Goal: Task Accomplishment & Management: Manage account settings

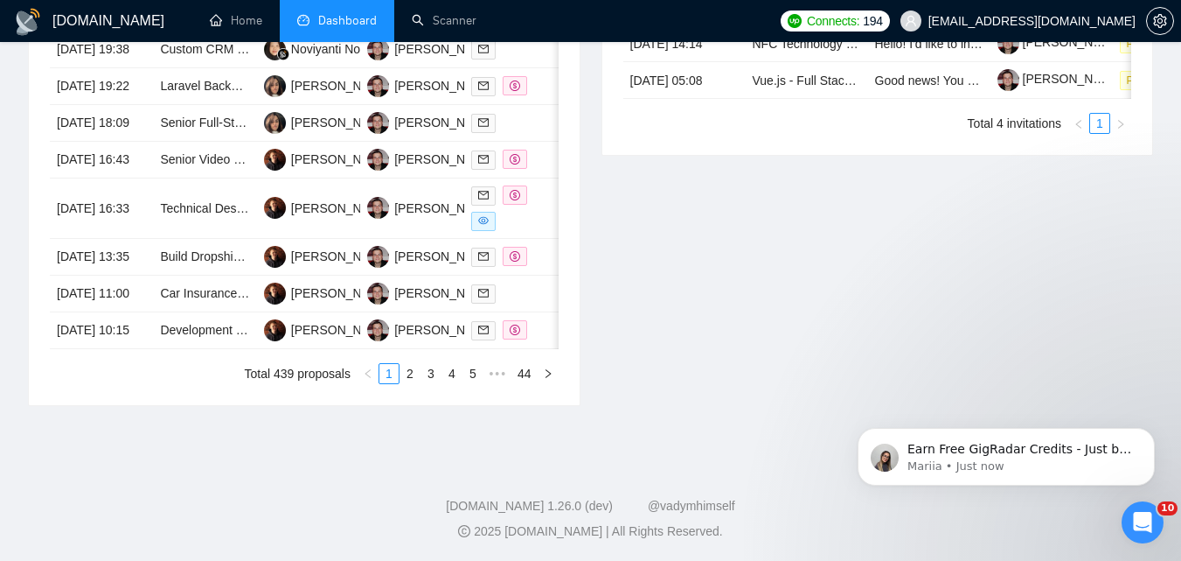
scroll to position [874, 0]
click at [412, 26] on link "Scanner" at bounding box center [444, 20] width 65 height 15
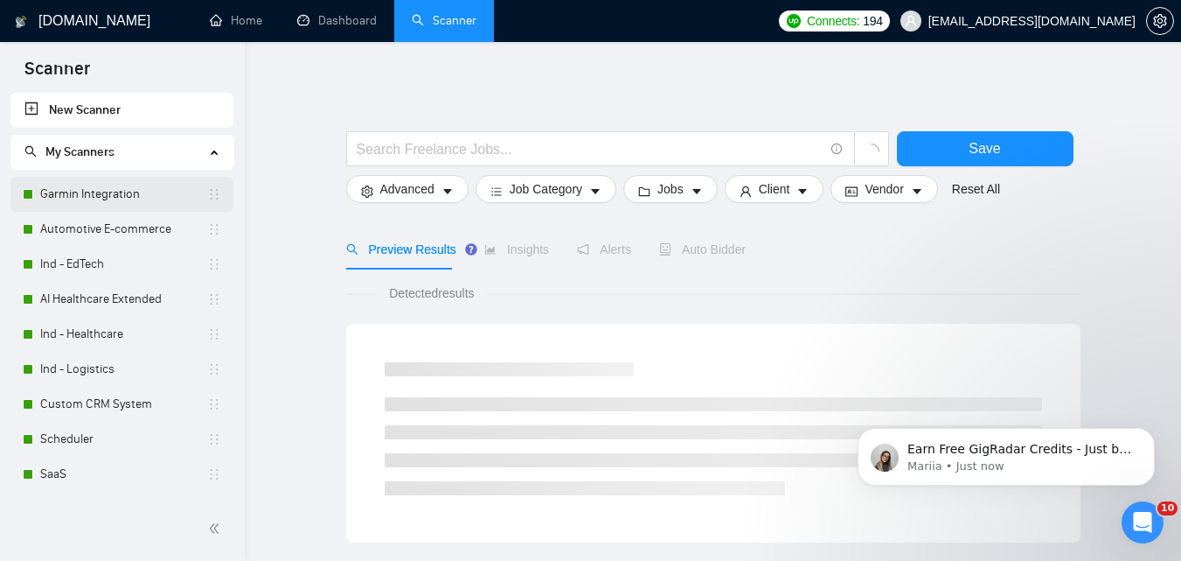
click at [49, 186] on link "Garmin Integration" at bounding box center [123, 194] width 167 height 35
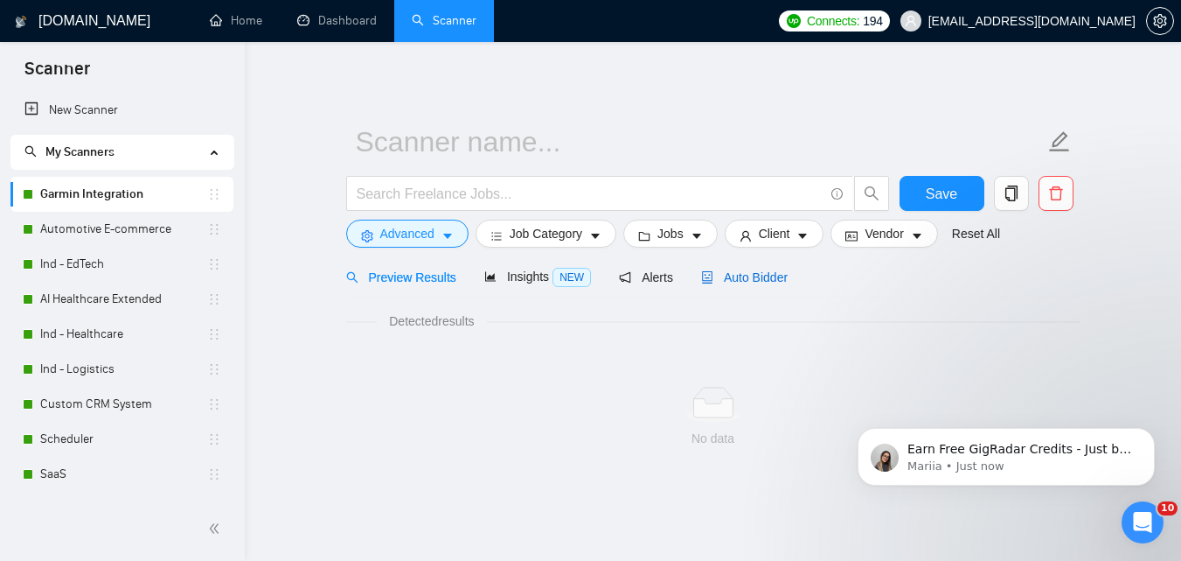
click at [741, 276] on span "Auto Bidder" at bounding box center [744, 277] width 87 height 14
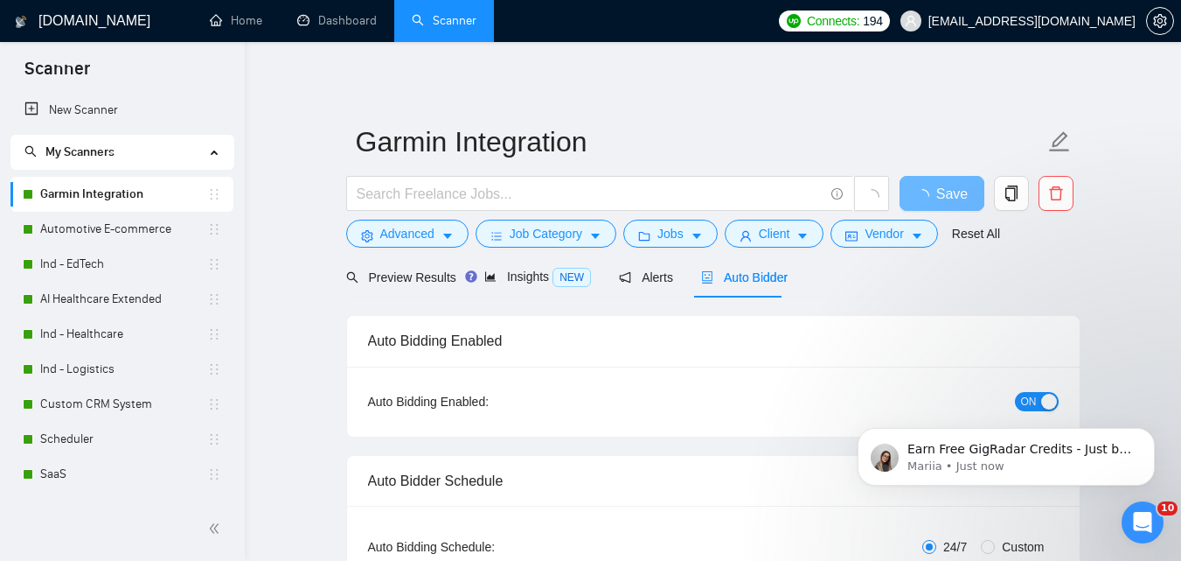
drag, startPoint x: 1030, startPoint y: 394, endPoint x: 1820, endPoint y: 633, distance: 824.9
click html "Earn Free GigRadar Credits - Just by Sharing Your Story! 💬 Want more credits fo…"
click at [1020, 316] on div "Auto Bidding Enabled Auto Bidding Enabled: ON" at bounding box center [713, 376] width 735 height 122
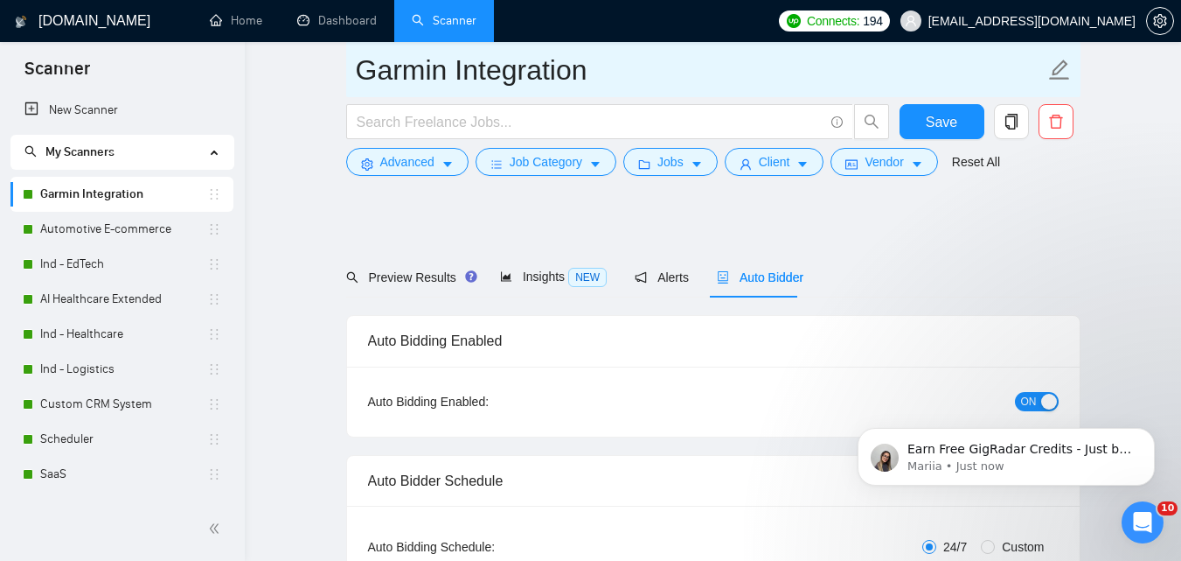
scroll to position [87, 0]
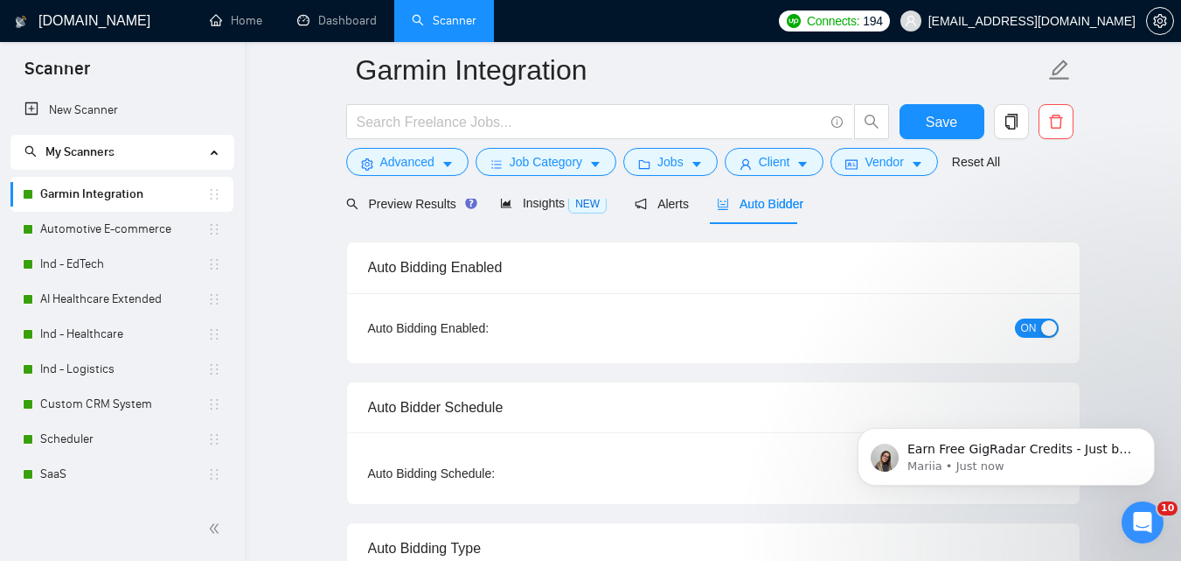
click at [1030, 324] on span "ON" at bounding box center [1029, 327] width 16 height 19
click at [936, 115] on span "Save" at bounding box center [941, 122] width 31 height 22
click at [137, 230] on link "Automotive E-commerce" at bounding box center [123, 229] width 167 height 35
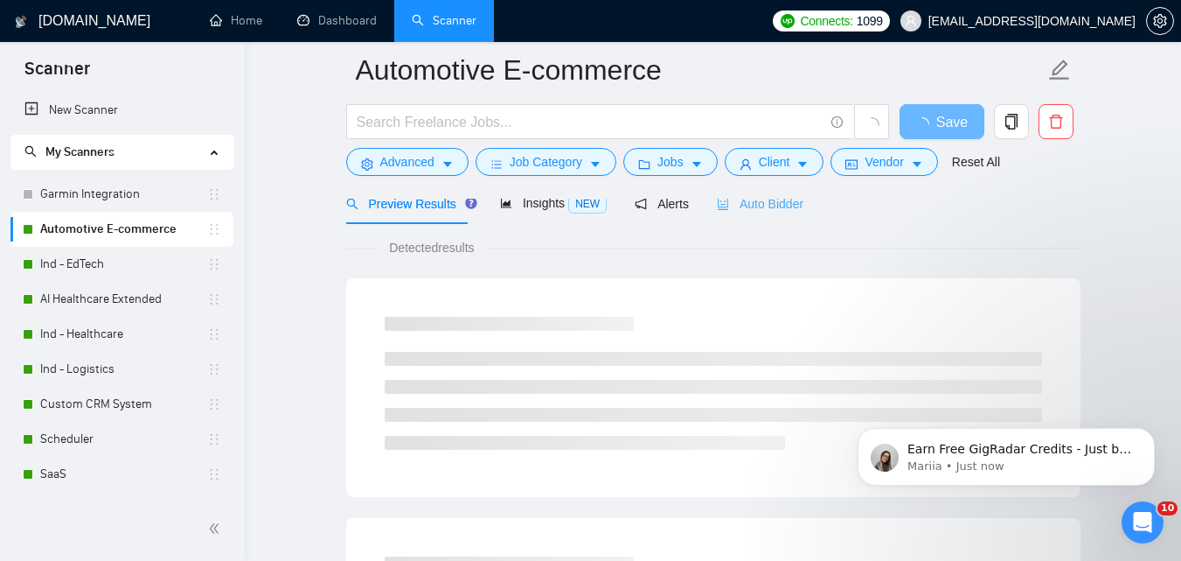
drag, startPoint x: 787, startPoint y: 214, endPoint x: 289, endPoint y: 31, distance: 530.1
click at [787, 214] on div "Auto Bidder" at bounding box center [760, 203] width 87 height 41
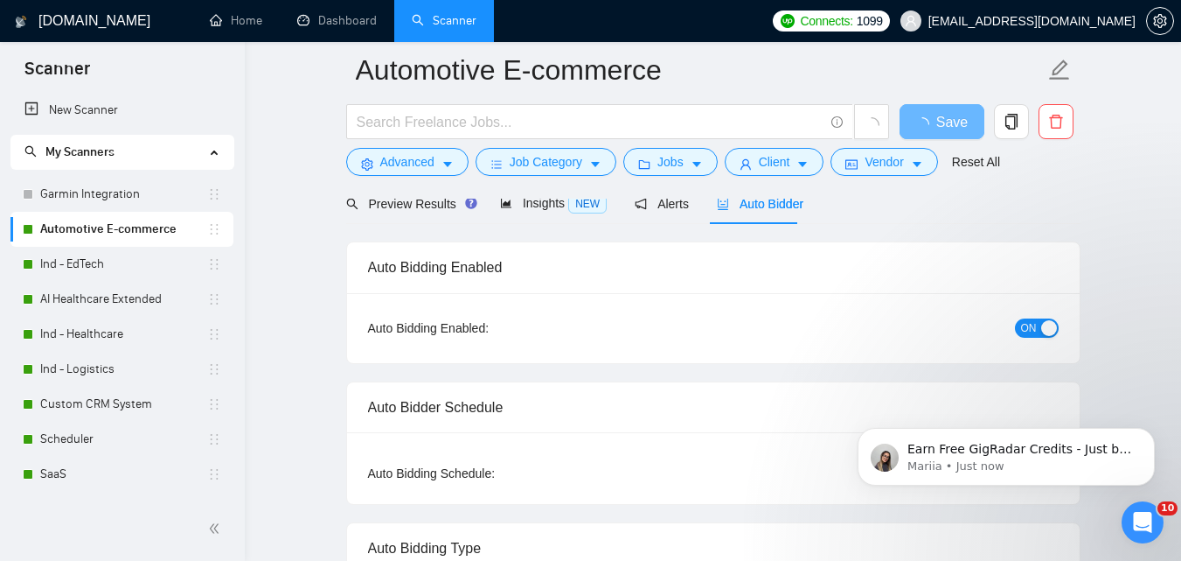
click at [1042, 322] on div "button" at bounding box center [1049, 328] width 16 height 16
checkbox input "true"
click at [971, 115] on button "Save" at bounding box center [942, 121] width 85 height 35
click at [100, 273] on link "Ind - EdTech" at bounding box center [123, 264] width 167 height 35
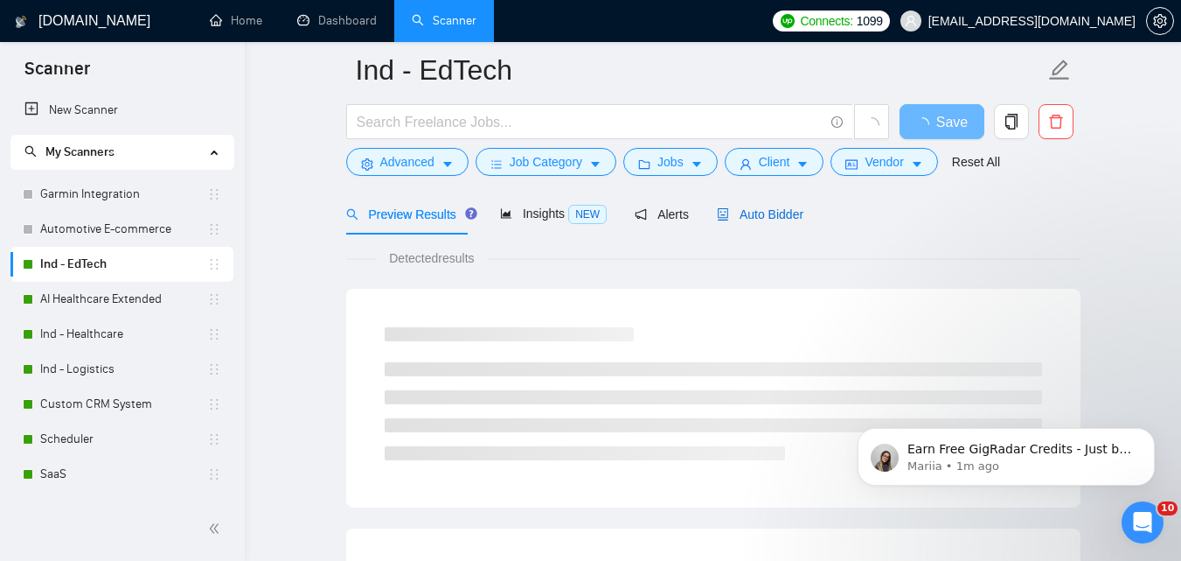
click at [763, 207] on span "Auto Bidder" at bounding box center [760, 214] width 87 height 14
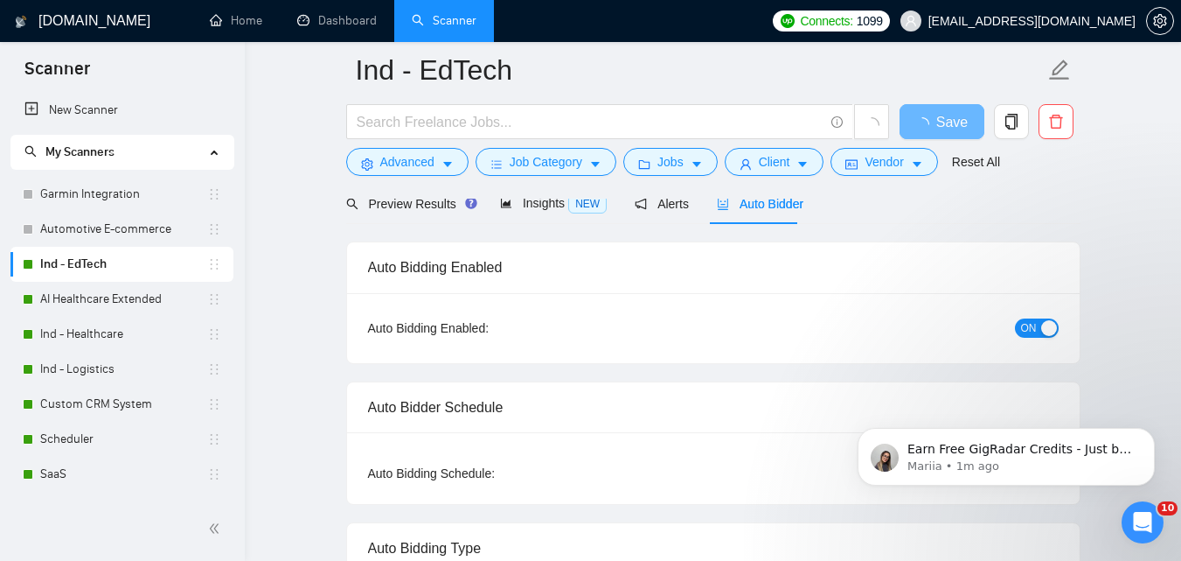
click at [1036, 331] on span "ON" at bounding box center [1029, 327] width 16 height 19
checkbox input "true"
click at [951, 122] on span "Save" at bounding box center [941, 122] width 31 height 22
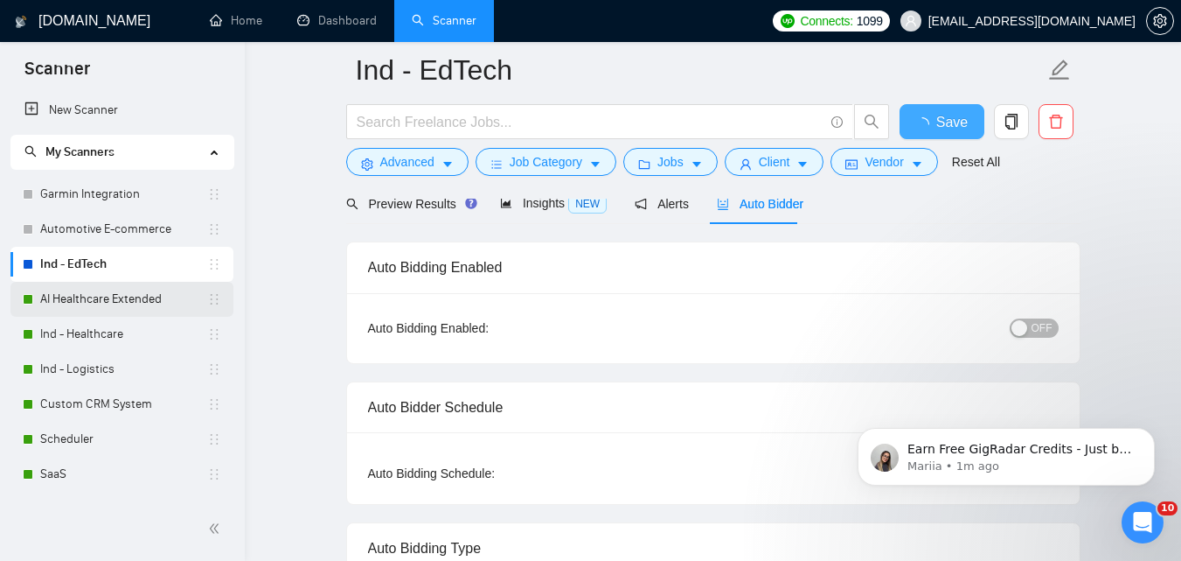
checkbox input "true"
click at [80, 296] on link "AI Healthcare Extended" at bounding box center [123, 299] width 167 height 35
click at [797, 202] on div "Auto Bidder" at bounding box center [760, 203] width 87 height 41
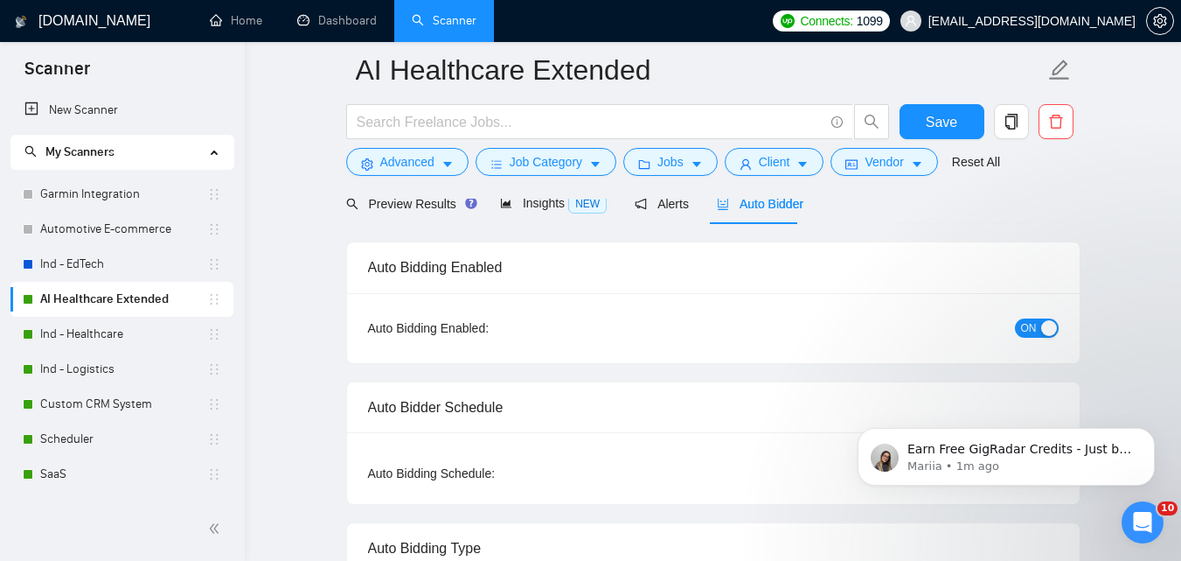
click at [1050, 336] on div "button" at bounding box center [1049, 328] width 16 height 16
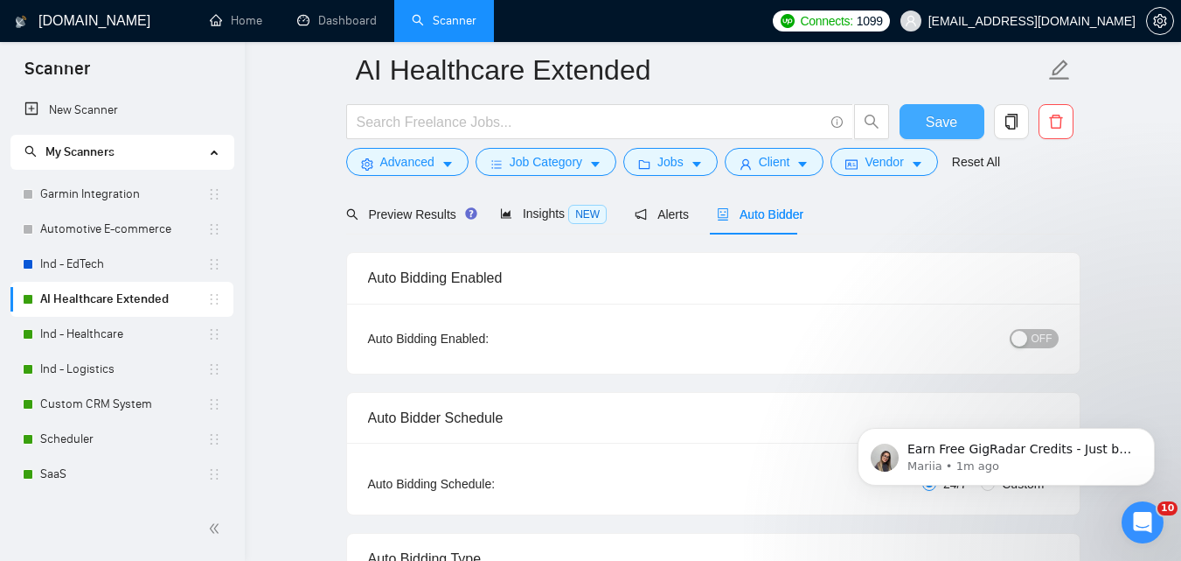
click at [944, 109] on button "Save" at bounding box center [942, 121] width 85 height 35
click at [52, 323] on link "Ind - Healthcare" at bounding box center [123, 334] width 167 height 35
click at [77, 327] on link "Ind - Healthcare" at bounding box center [123, 334] width 167 height 35
click at [55, 328] on link "Ind - Healthcare" at bounding box center [123, 334] width 167 height 35
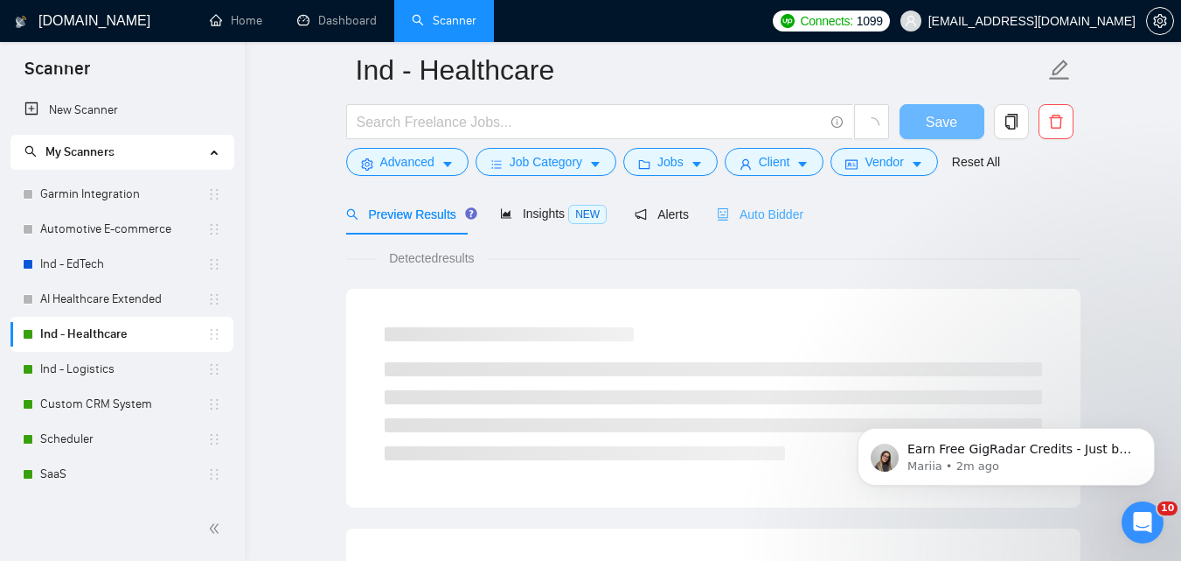
scroll to position [87, 0]
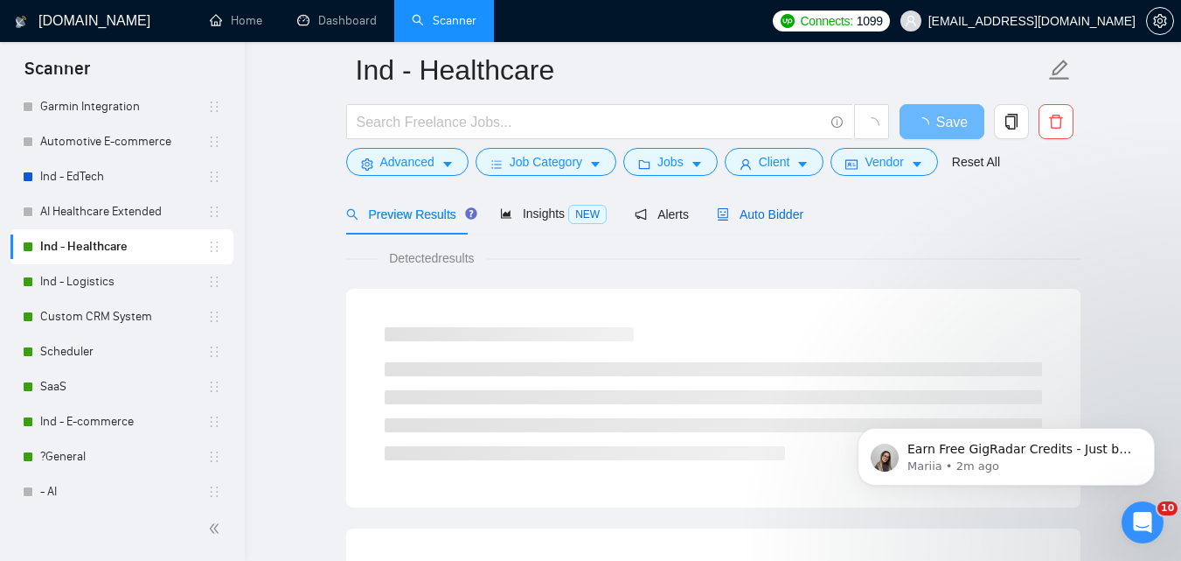
click at [777, 212] on span "Auto Bidder" at bounding box center [760, 214] width 87 height 14
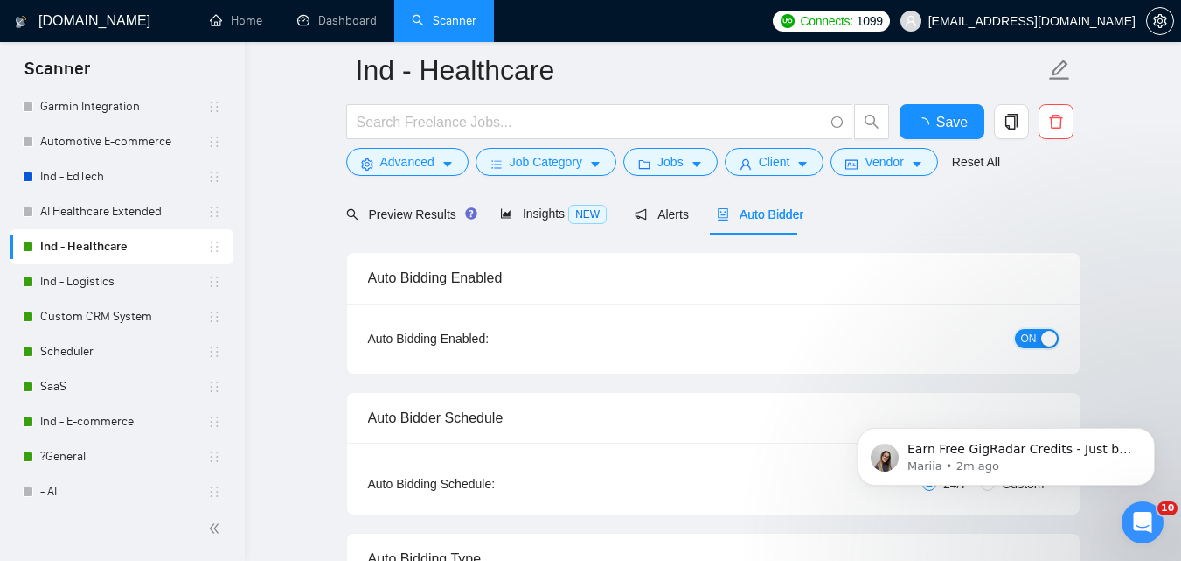
click at [1040, 332] on button "ON" at bounding box center [1037, 338] width 44 height 19
checkbox input "true"
click at [935, 113] on span "Save" at bounding box center [941, 122] width 31 height 22
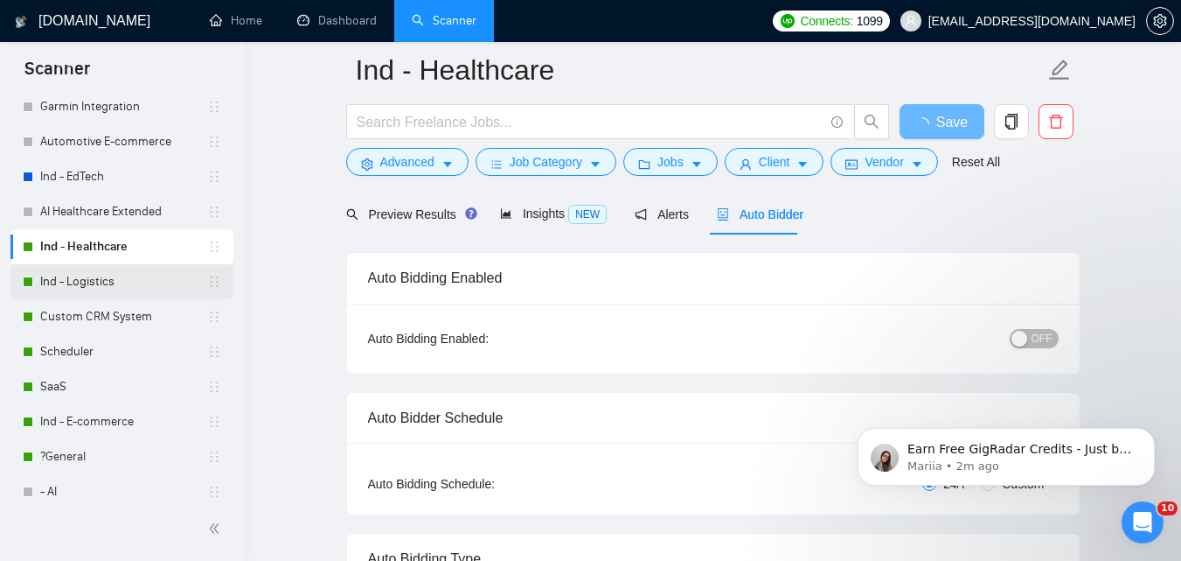
click at [106, 276] on link "Ind - Logistics" at bounding box center [123, 281] width 167 height 35
checkbox input "true"
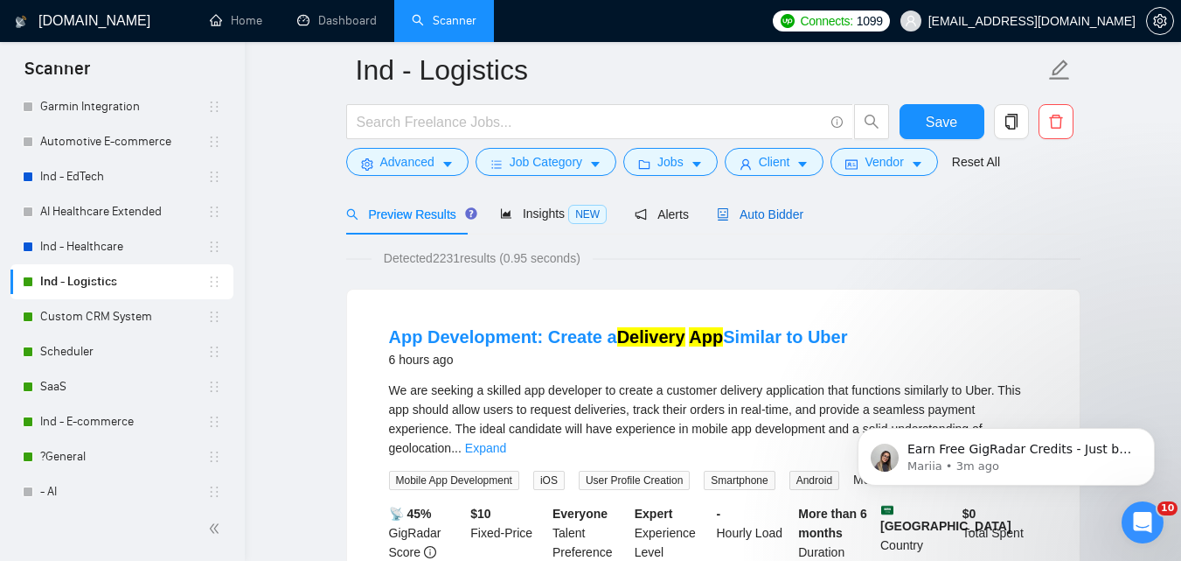
click at [773, 211] on span "Auto Bidder" at bounding box center [760, 214] width 87 height 14
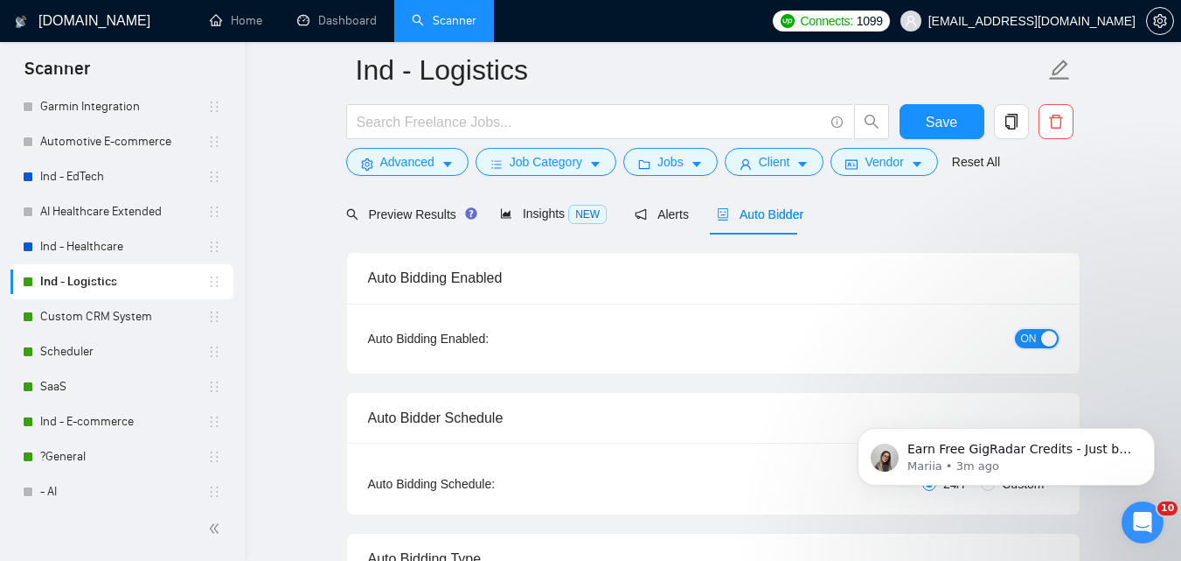
click at [1035, 331] on span "ON" at bounding box center [1029, 338] width 16 height 19
checkbox input "true"
click at [935, 111] on span "Save" at bounding box center [941, 122] width 31 height 22
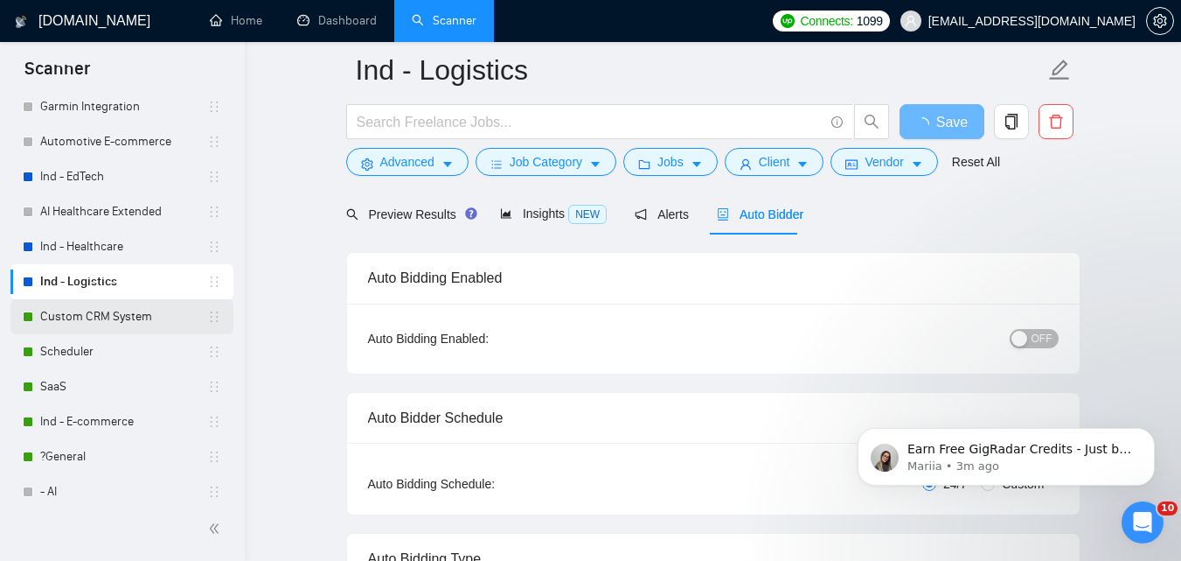
click at [74, 302] on link "Custom CRM System" at bounding box center [123, 316] width 167 height 35
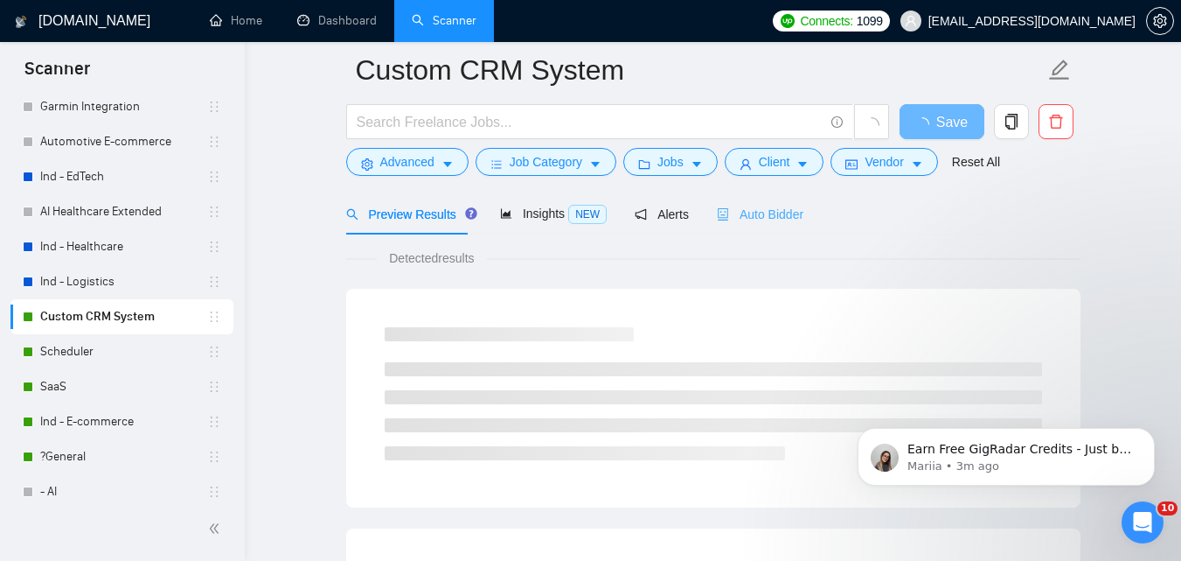
click at [754, 200] on div "Auto Bidder" at bounding box center [760, 213] width 87 height 41
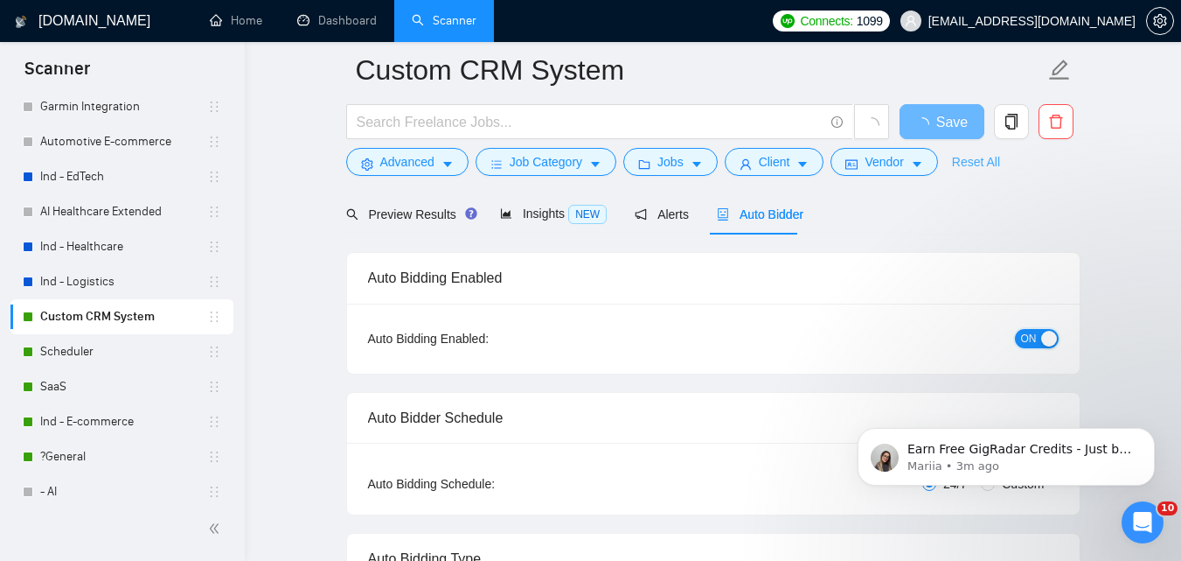
click at [1017, 336] on button "ON" at bounding box center [1037, 338] width 44 height 19
checkbox input "true"
click at [940, 115] on span "Save" at bounding box center [941, 122] width 31 height 22
click at [64, 352] on link "Scheduler" at bounding box center [123, 351] width 167 height 35
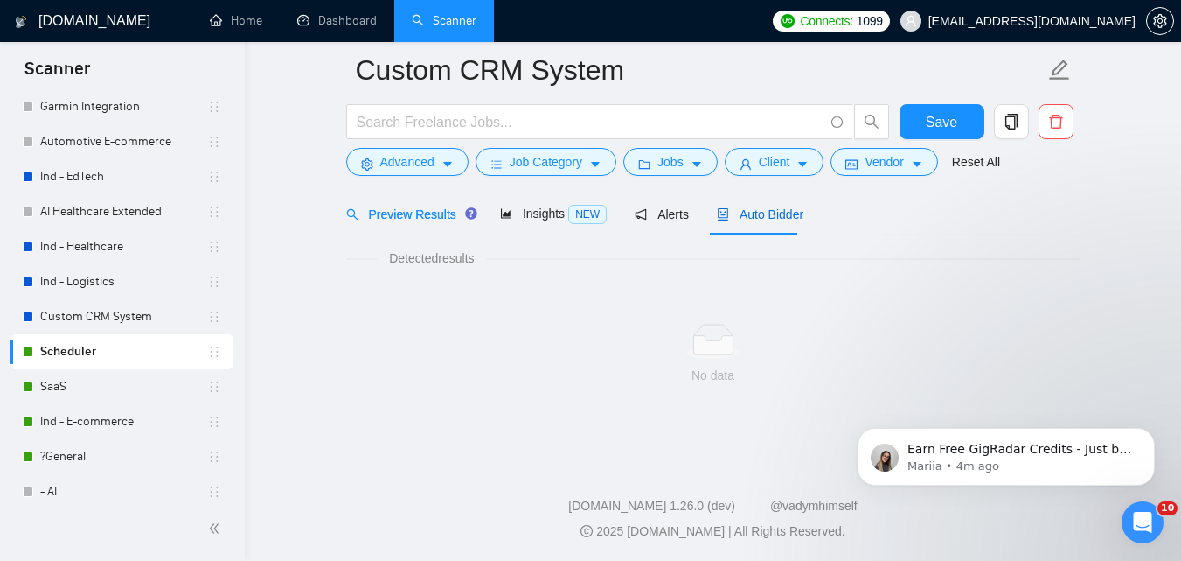
click at [758, 221] on span "Auto Bidder" at bounding box center [760, 214] width 87 height 14
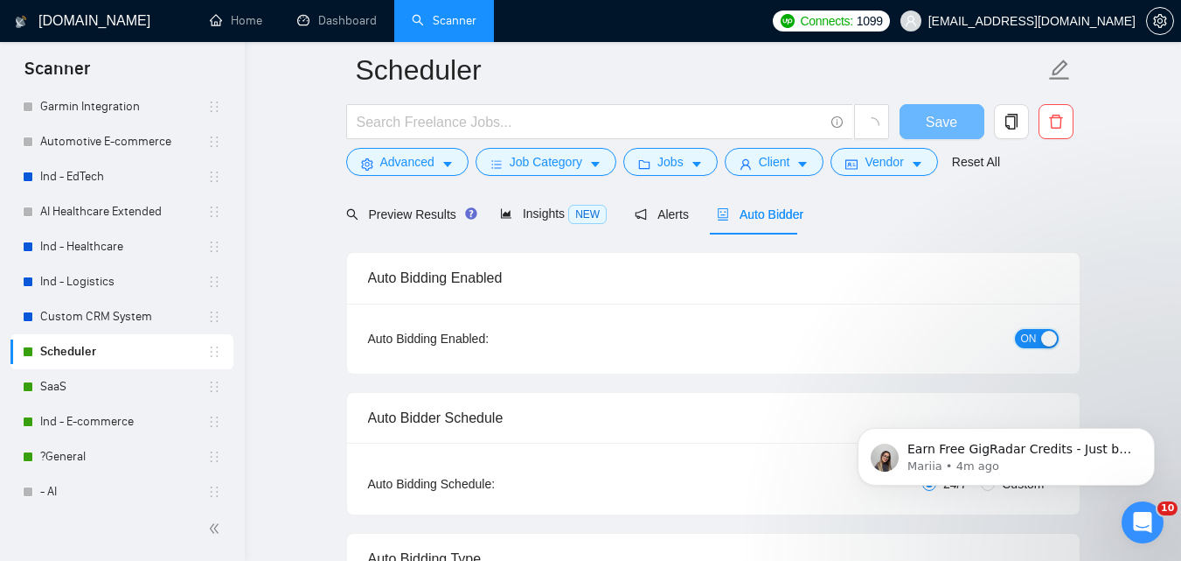
click at [1042, 340] on div "button" at bounding box center [1049, 339] width 16 height 16
click at [939, 122] on span "Save" at bounding box center [941, 122] width 31 height 22
click at [110, 383] on link "SaaS" at bounding box center [123, 386] width 167 height 35
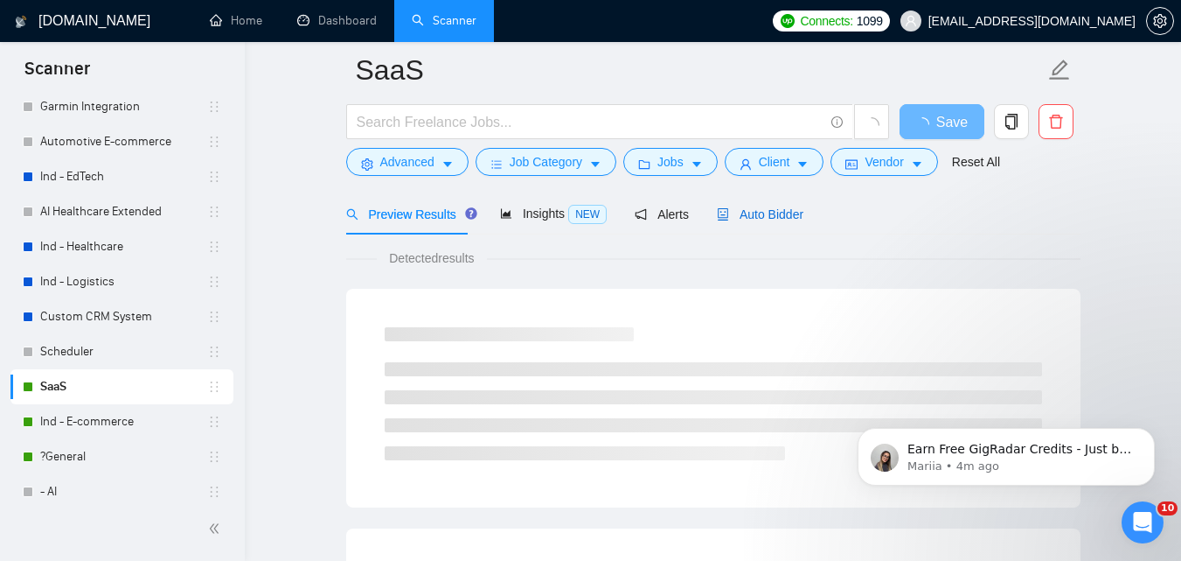
click at [792, 219] on span "Auto Bidder" at bounding box center [760, 214] width 87 height 14
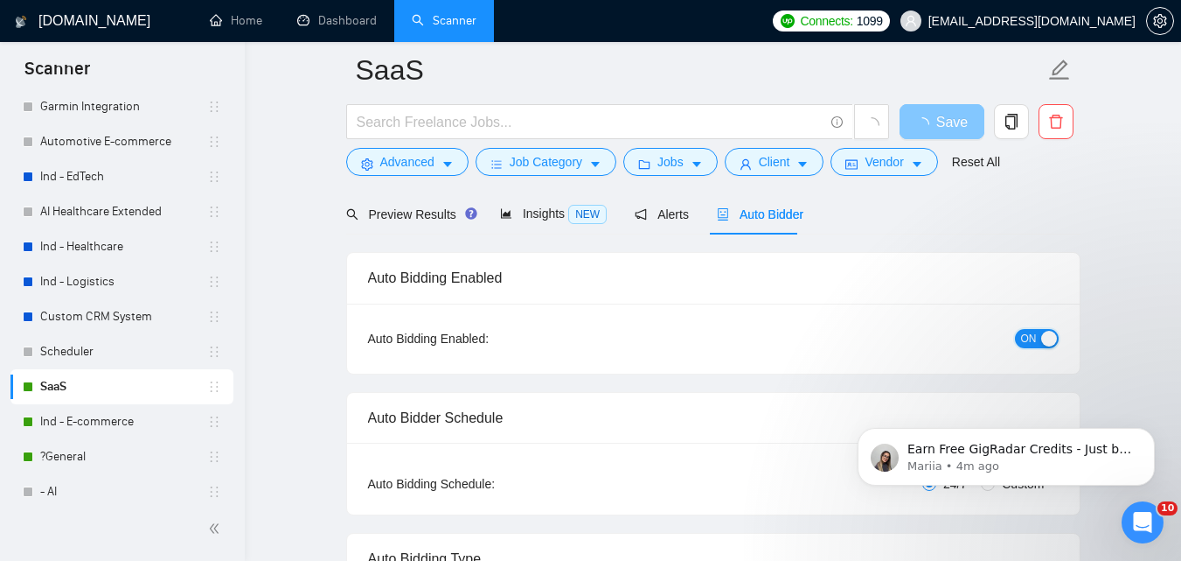
click at [1019, 338] on button "ON" at bounding box center [1037, 338] width 44 height 19
click at [926, 124] on button "Save" at bounding box center [942, 121] width 85 height 35
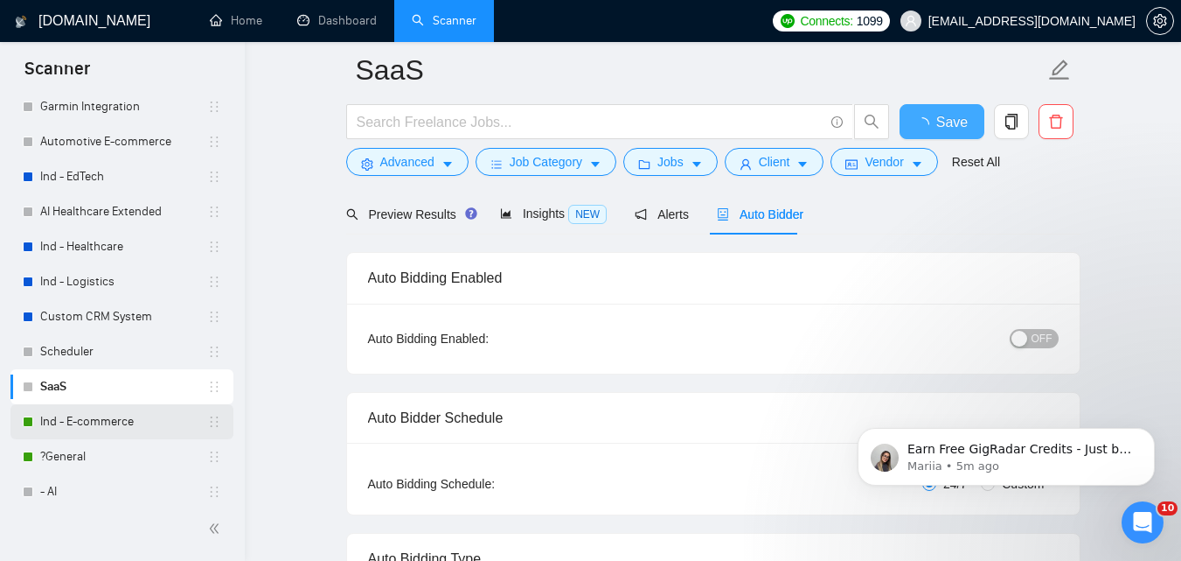
click at [109, 424] on link "Ind - E-commerce" at bounding box center [123, 421] width 167 height 35
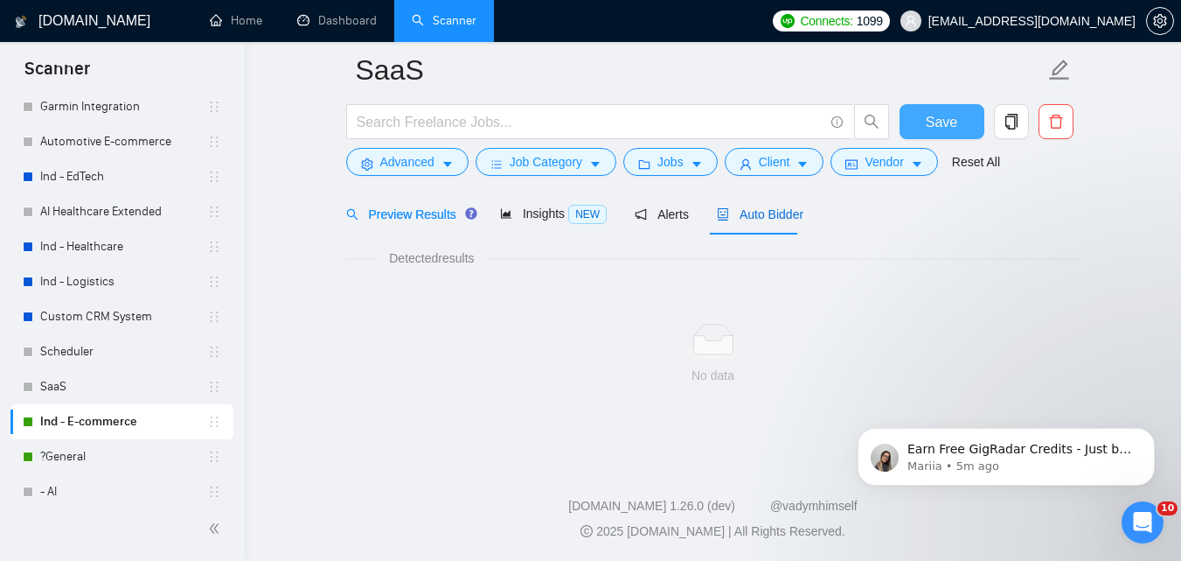
click at [752, 215] on span "Auto Bidder" at bounding box center [760, 214] width 87 height 14
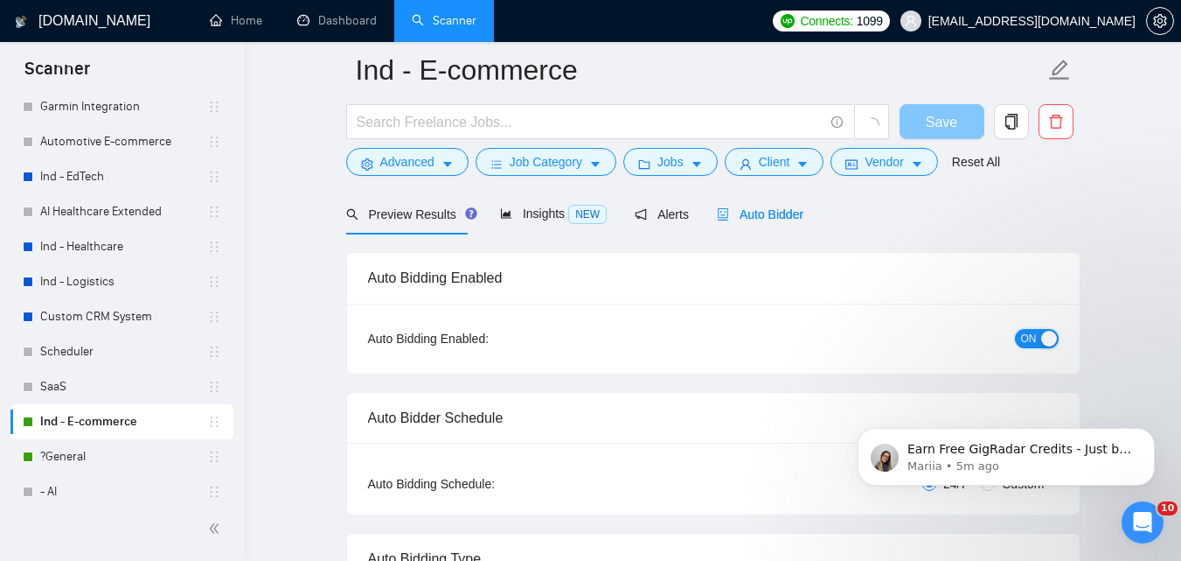
click at [1027, 345] on span "ON" at bounding box center [1029, 338] width 16 height 19
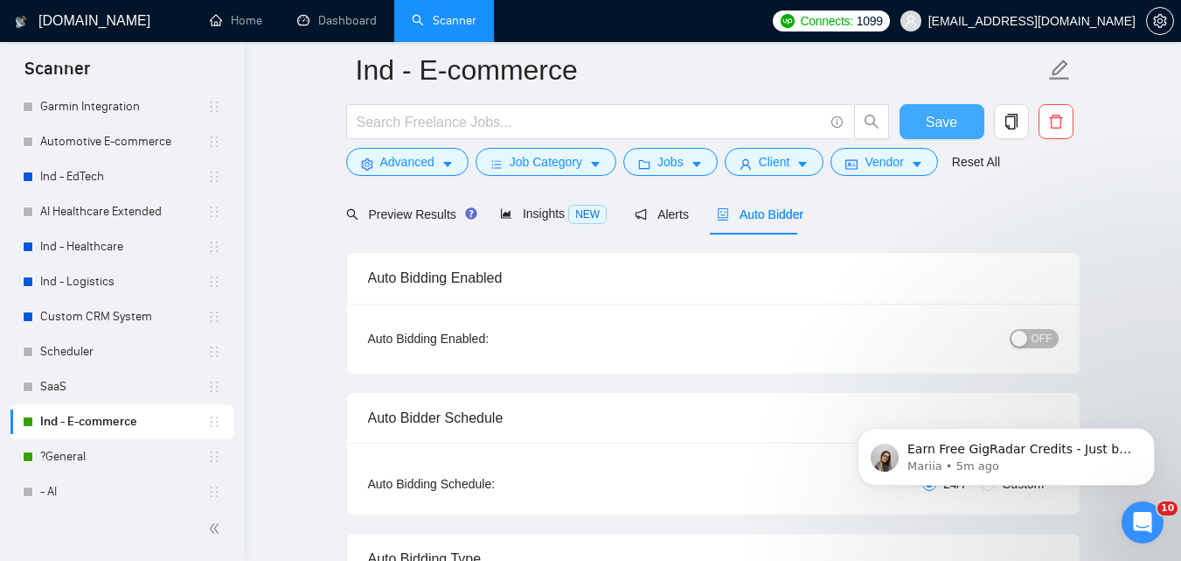
click at [957, 117] on button "Save" at bounding box center [942, 121] width 85 height 35
click at [106, 456] on link "?General" at bounding box center [123, 456] width 167 height 35
click at [738, 202] on div "Auto Bidder" at bounding box center [760, 213] width 87 height 41
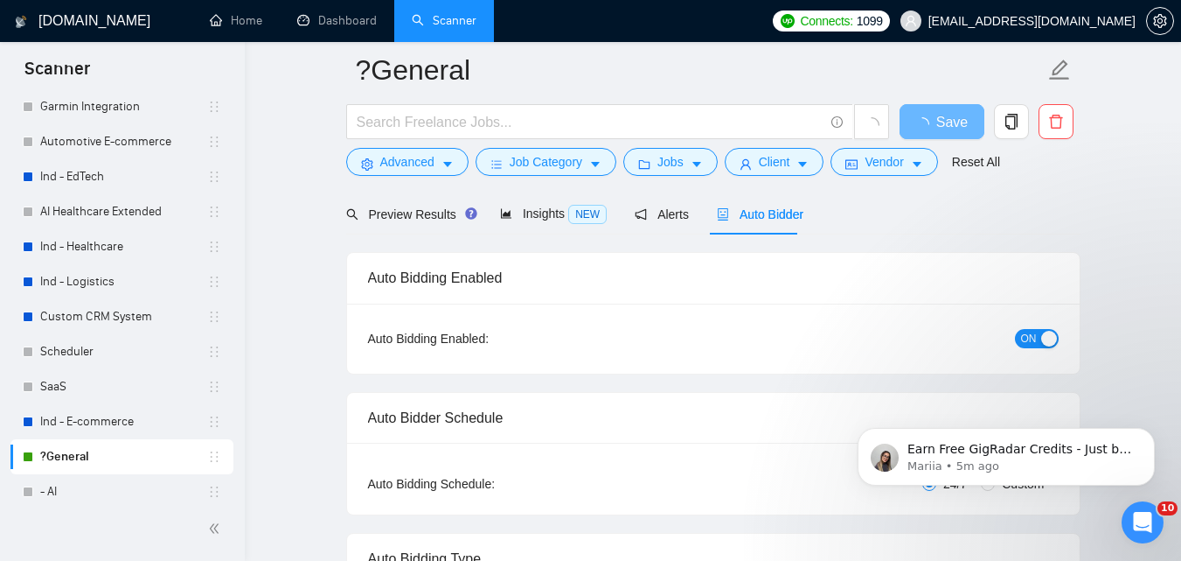
click at [1025, 337] on span "ON" at bounding box center [1029, 338] width 16 height 19
checkbox input "true"
click at [921, 122] on icon "loading" at bounding box center [923, 124] width 14 height 14
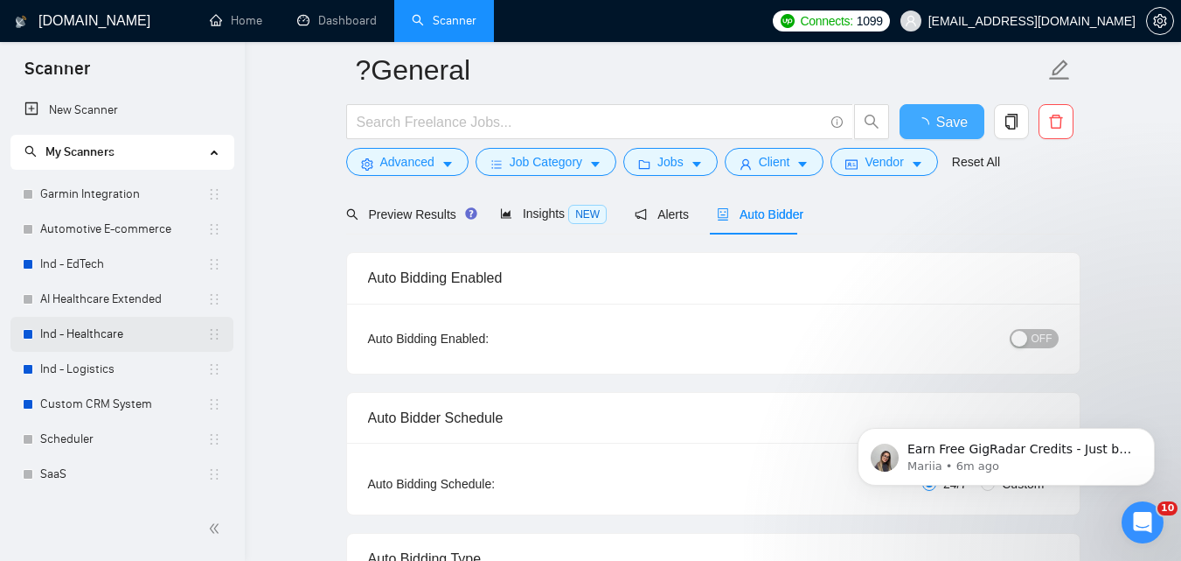
checkbox input "true"
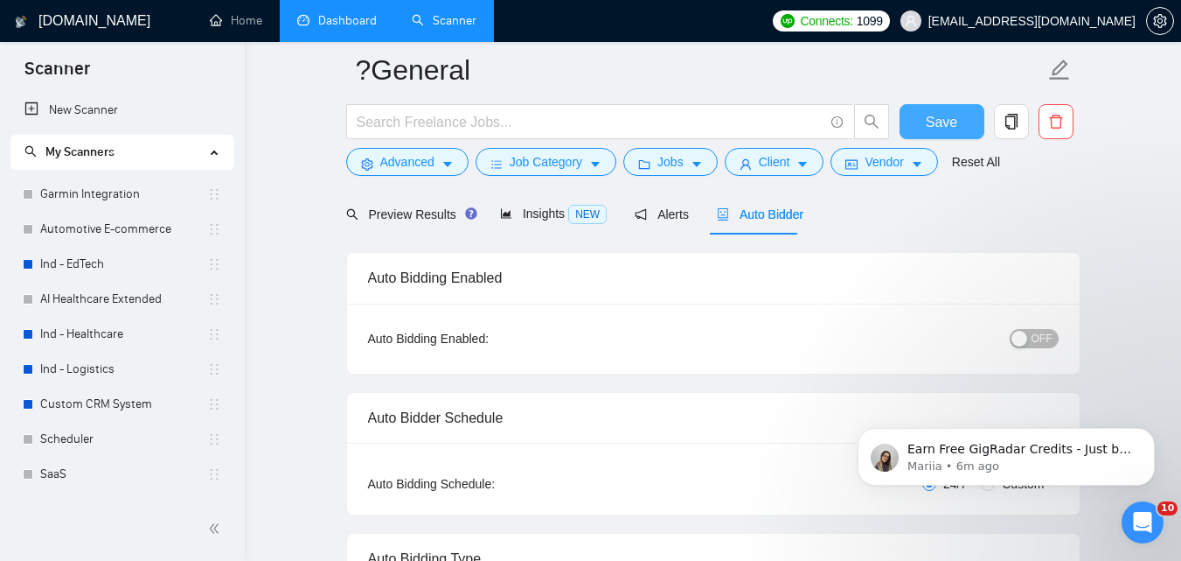
scroll to position [135, 0]
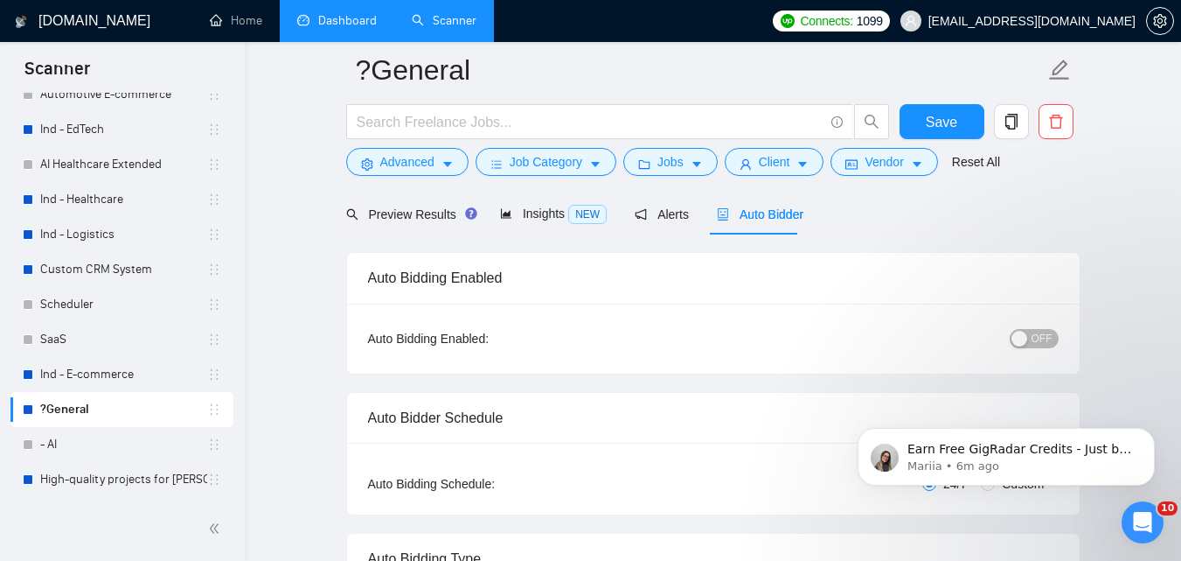
click at [351, 28] on link "Dashboard" at bounding box center [337, 20] width 80 height 15
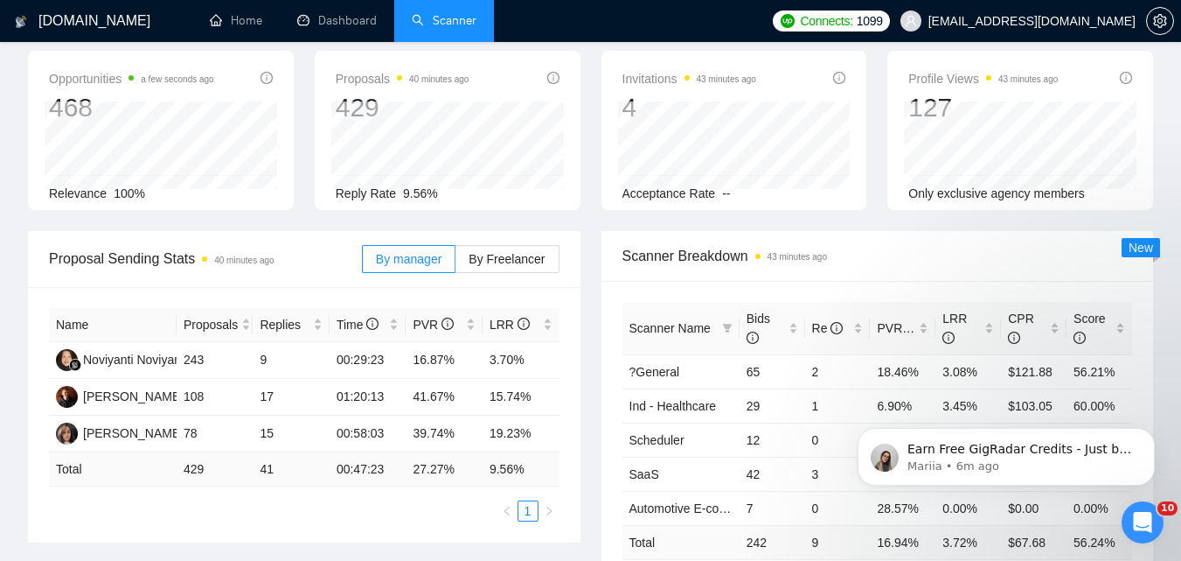
type input "[DATE]"
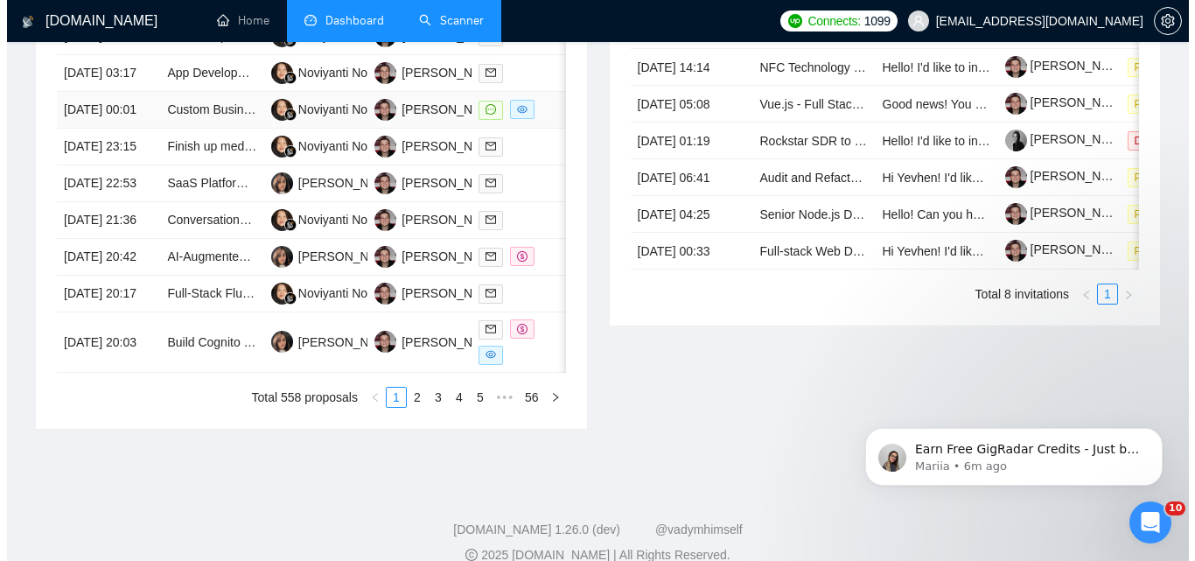
scroll to position [951, 0]
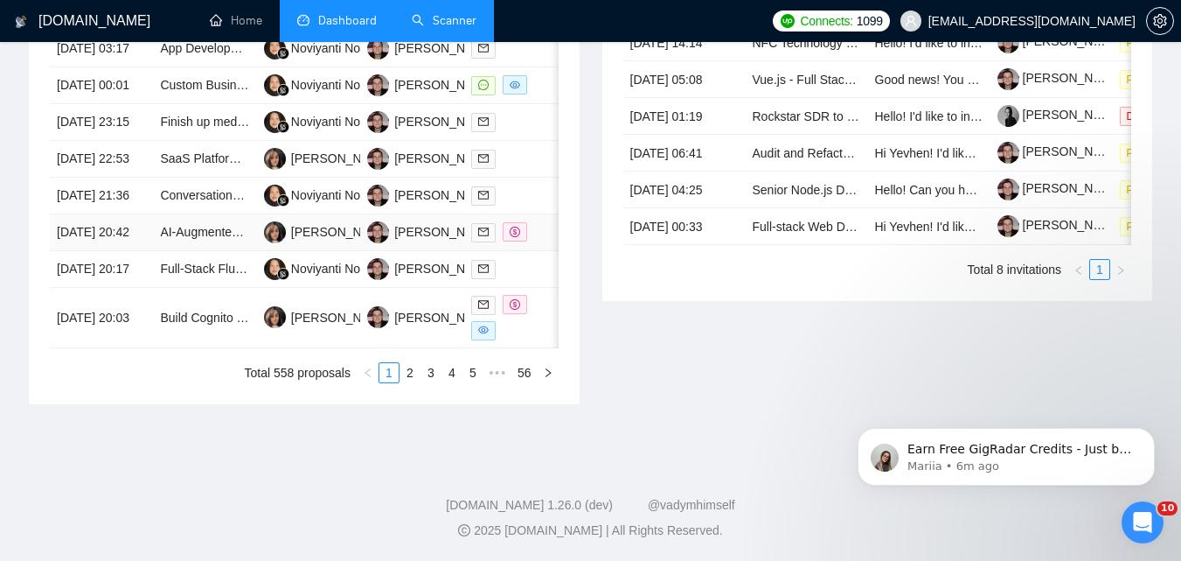
click at [144, 251] on td "[DATE] 20:42" at bounding box center [101, 232] width 103 height 37
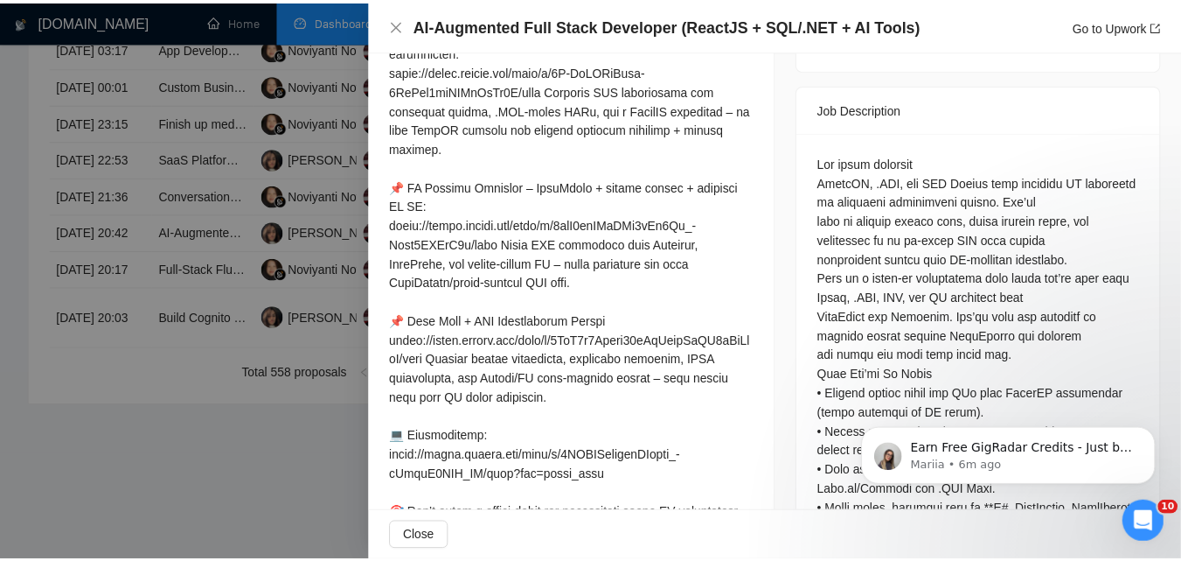
scroll to position [612, 0]
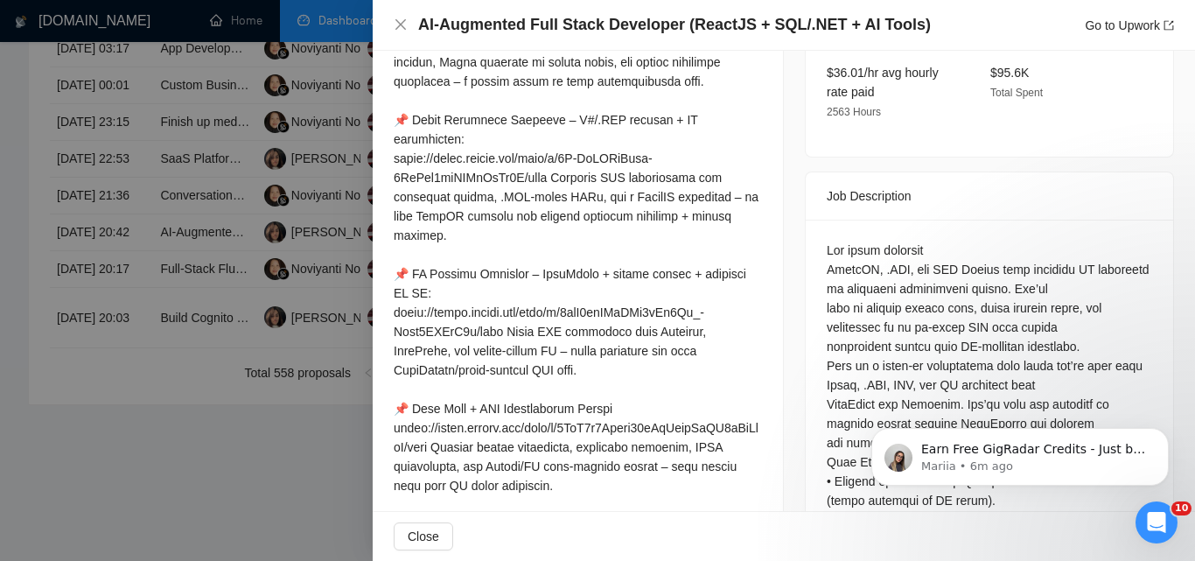
click at [135, 427] on div at bounding box center [597, 280] width 1195 height 561
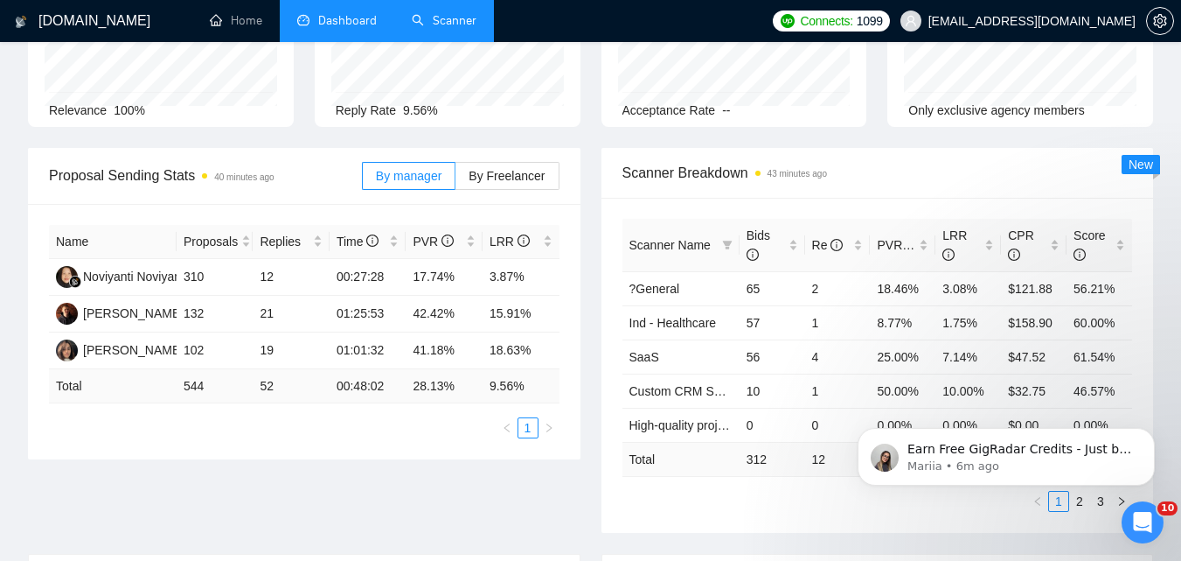
scroll to position [0, 0]
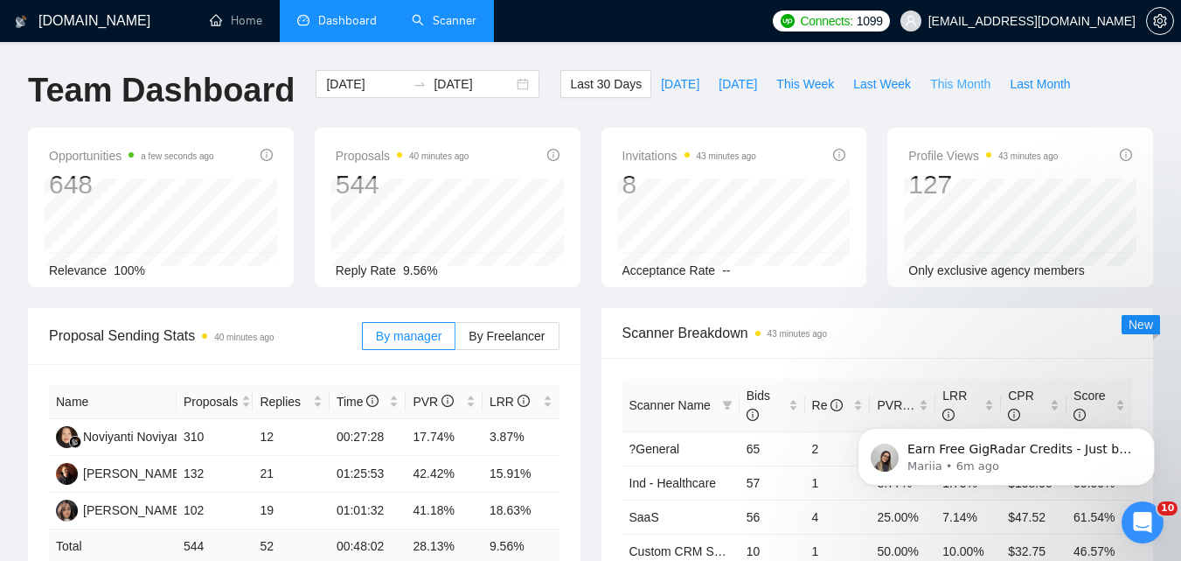
click at [959, 84] on span "This Month" at bounding box center [960, 83] width 60 height 19
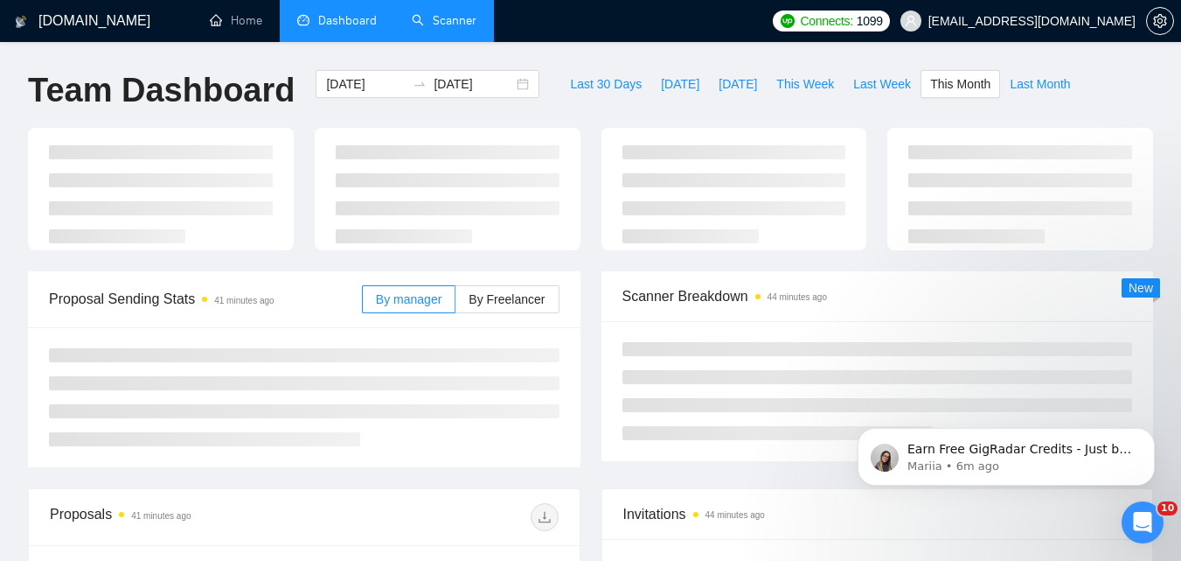
type input "[DATE]"
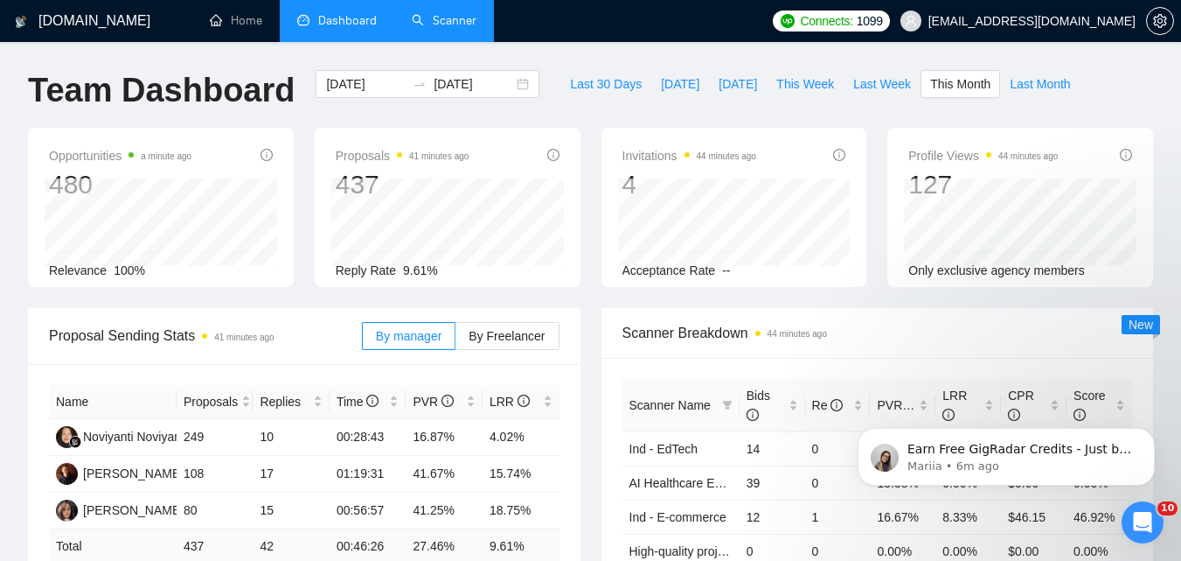
scroll to position [87, 0]
